Goal: Task Accomplishment & Management: Manage account settings

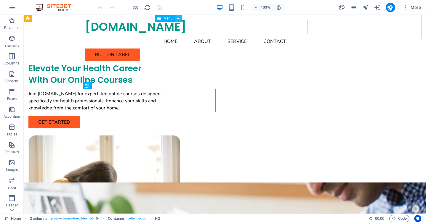
click at [179, 18] on icon at bounding box center [178, 18] width 3 height 6
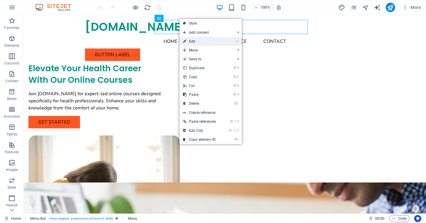
click at [196, 41] on link "⏎ Edit" at bounding box center [200, 41] width 40 height 9
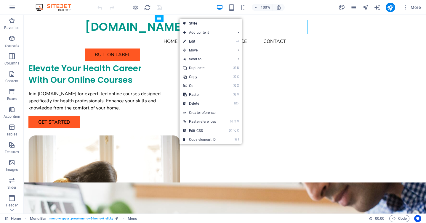
select select
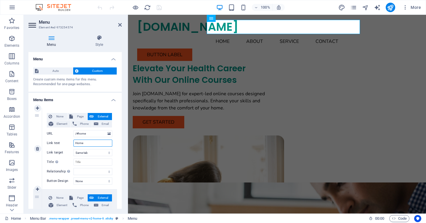
drag, startPoint x: 80, startPoint y: 144, endPoint x: 72, endPoint y: 144, distance: 8.3
click at [72, 144] on div "Link text Home" at bounding box center [79, 143] width 65 height 7
type input "Inicio"
select select
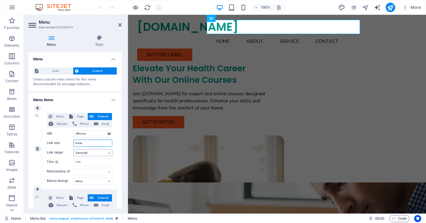
select select
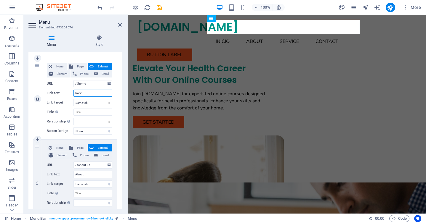
scroll to position [69, 0]
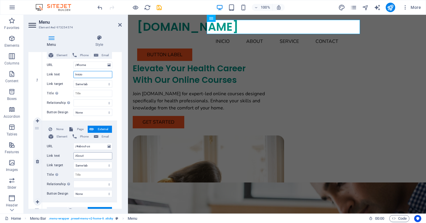
type input "Inicio"
drag, startPoint x: 89, startPoint y: 157, endPoint x: 62, endPoint y: 156, distance: 27.6
click at [62, 156] on div "Link text About" at bounding box center [79, 156] width 65 height 7
type input "Nosotros"
select select
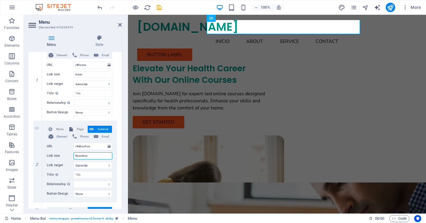
select select
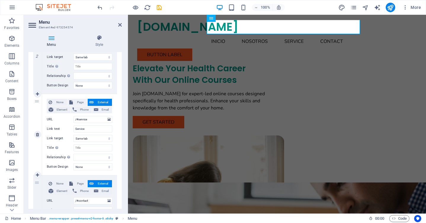
scroll to position [179, 0]
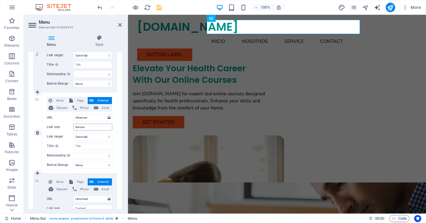
type input "Nosotros"
drag, startPoint x: 89, startPoint y: 128, endPoint x: 64, endPoint y: 126, distance: 25.5
click at [64, 126] on div "Link text Service" at bounding box center [79, 127] width 65 height 7
type input "S"
select select
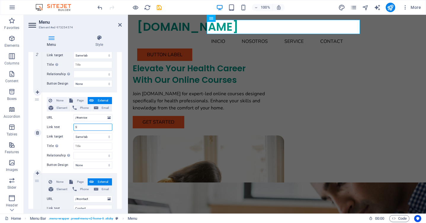
select select
type input "c"
type input "Cursos"
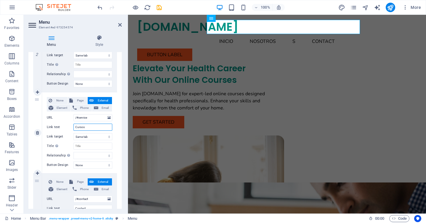
select select
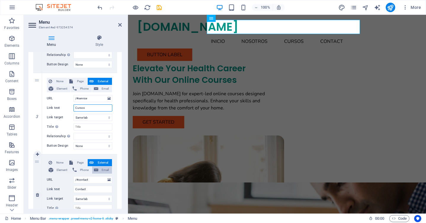
scroll to position [241, 0]
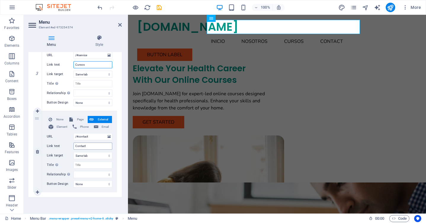
type input "Cursos"
drag, startPoint x: 97, startPoint y: 147, endPoint x: 69, endPoint y: 144, distance: 28.6
click at [69, 144] on div "Link text Contact" at bounding box center [79, 146] width 65 height 7
drag, startPoint x: 90, startPoint y: 64, endPoint x: 65, endPoint y: 62, distance: 25.3
click at [65, 62] on div "Link text Cursos" at bounding box center [79, 64] width 65 height 7
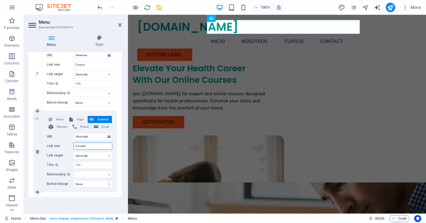
click at [91, 144] on input "Contact" at bounding box center [92, 146] width 39 height 7
type input "Contacto"
select select
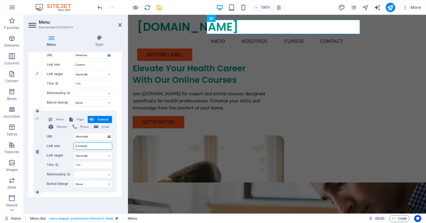
select select
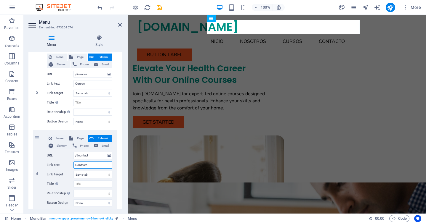
scroll to position [233, 0]
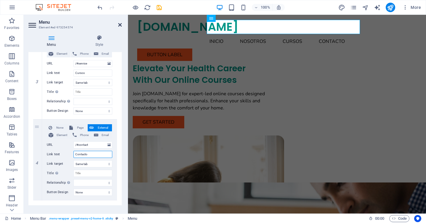
type input "Contacto"
drag, startPoint x: 118, startPoint y: 25, endPoint x: 165, endPoint y: 38, distance: 48.6
click at [118, 25] on icon at bounding box center [120, 25] width 4 height 5
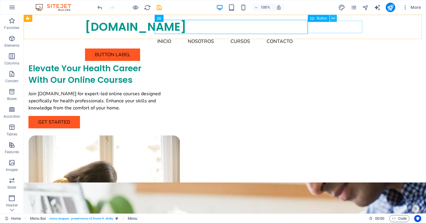
click at [332, 19] on icon at bounding box center [332, 18] width 3 height 6
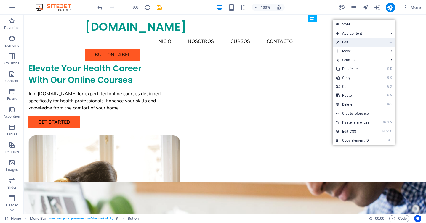
click at [344, 44] on link "⏎ Edit" at bounding box center [353, 42] width 40 height 9
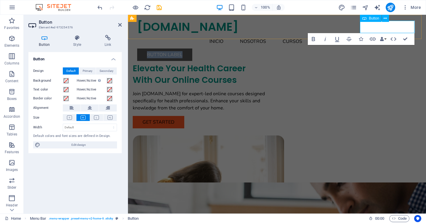
click at [192, 49] on link "Button label" at bounding box center [164, 55] width 55 height 12
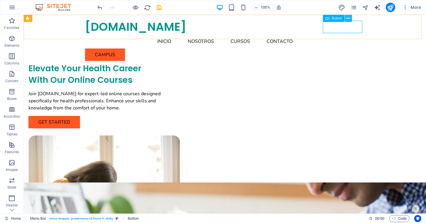
click at [348, 18] on icon at bounding box center [348, 18] width 3 height 6
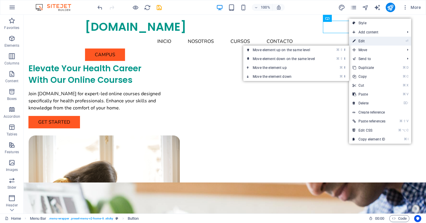
click at [361, 44] on link "⏎ Edit" at bounding box center [369, 41] width 40 height 9
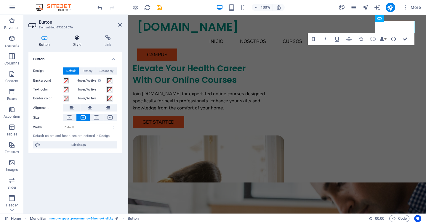
click at [73, 42] on h4 "Style" at bounding box center [78, 41] width 31 height 12
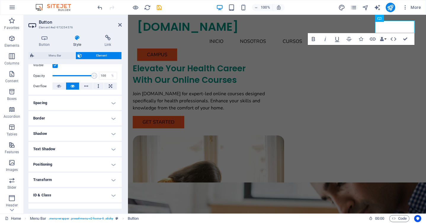
scroll to position [0, 0]
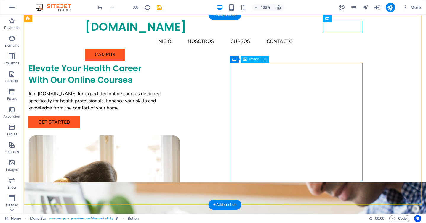
click at [161, 136] on figure at bounding box center [94, 195] width 133 height 118
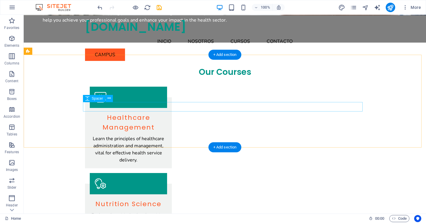
scroll to position [489, 0]
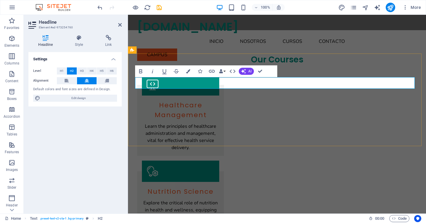
scroll to position [510, 0]
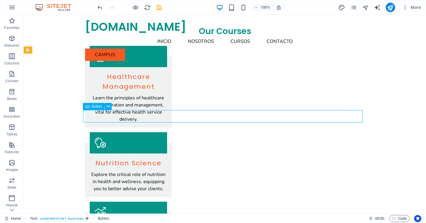
scroll to position [489, 0]
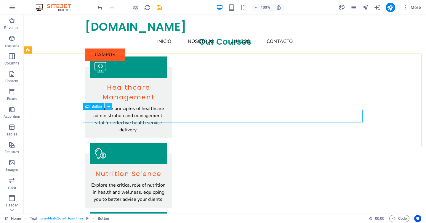
click at [109, 109] on icon at bounding box center [108, 107] width 3 height 6
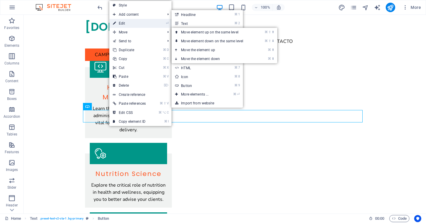
click at [142, 22] on link "⏎ Edit" at bounding box center [129, 23] width 40 height 9
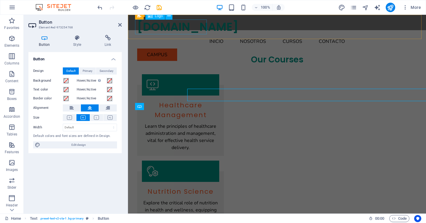
scroll to position [510, 0]
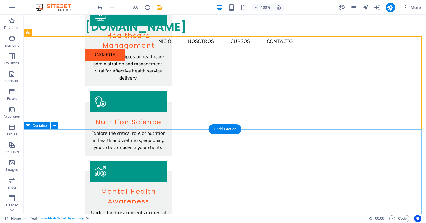
scroll to position [556, 0]
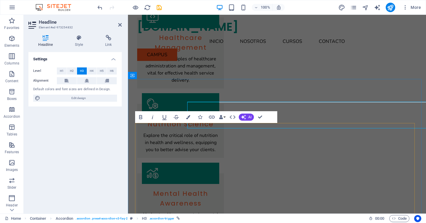
scroll to position [578, 0]
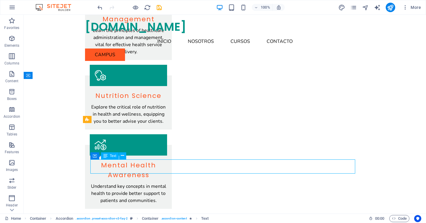
scroll to position [556, 0]
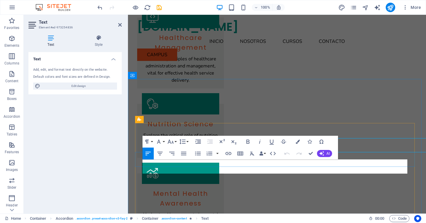
scroll to position [578, 0]
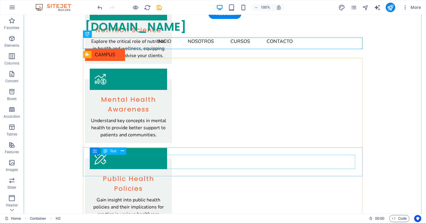
scroll to position [633, 0]
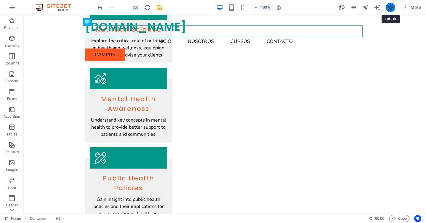
click at [391, 8] on icon "publish" at bounding box center [390, 7] width 7 height 7
checkbox input "false"
